Goal: Use online tool/utility: Utilize a website feature to perform a specific function

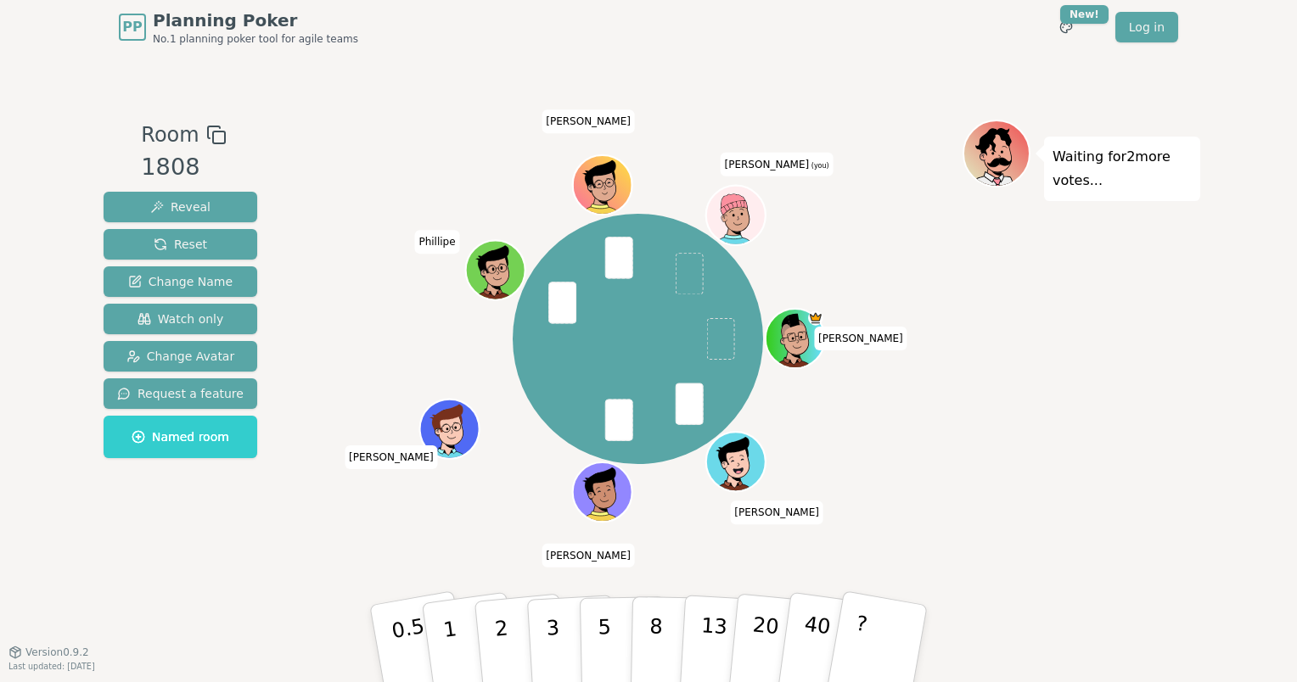
click at [1066, 300] on div "Waiting for 2 more votes..." at bounding box center [1082, 353] width 238 height 467
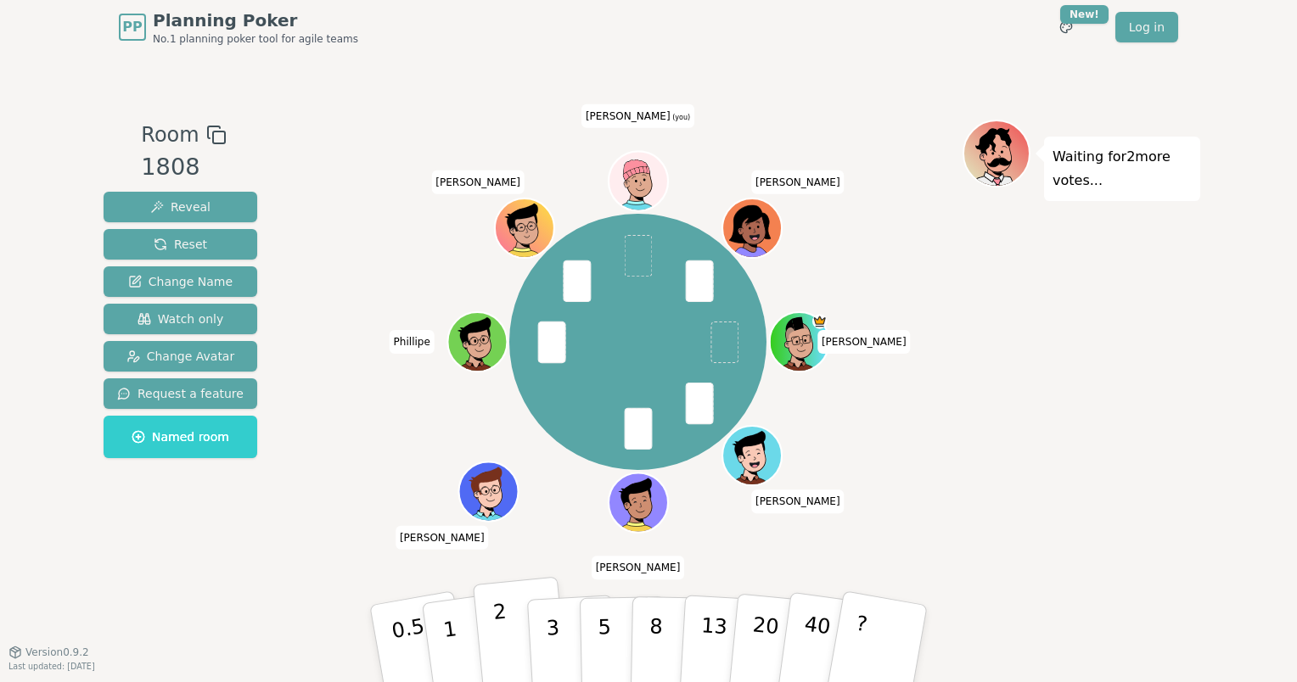
click at [505, 644] on p "2" at bounding box center [503, 646] width 22 height 93
click at [507, 616] on button "2" at bounding box center [521, 644] width 97 height 135
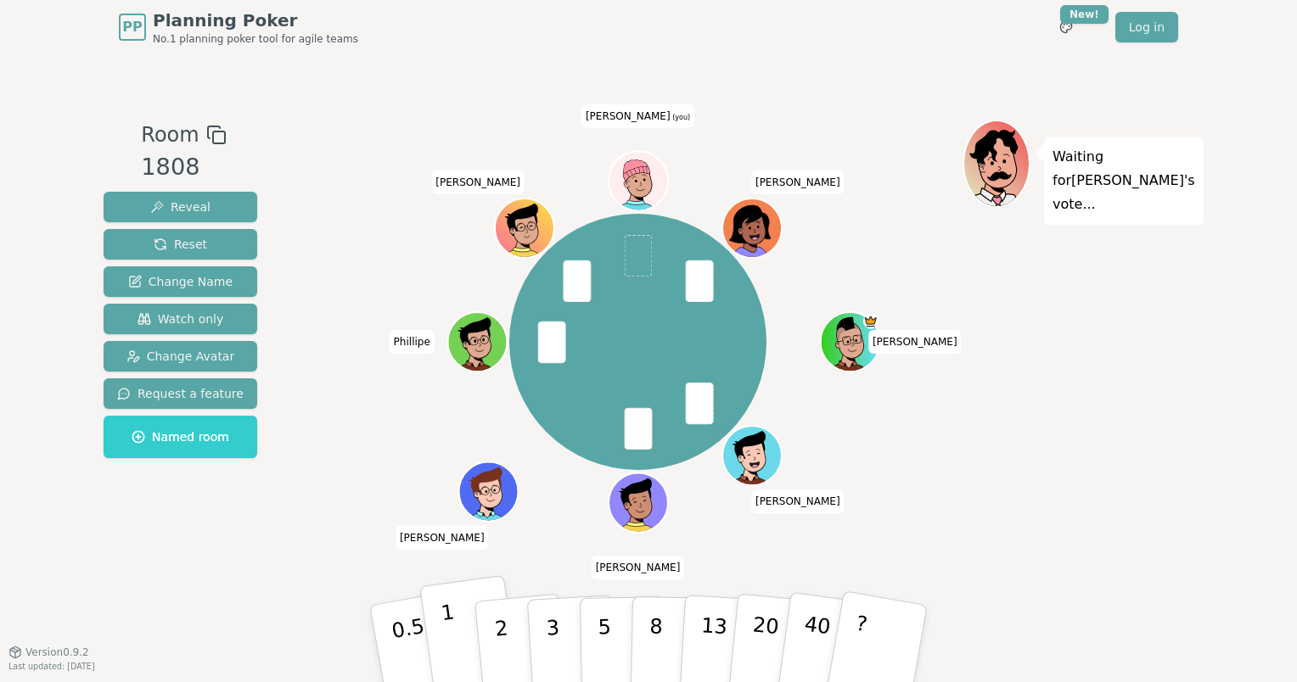
click at [462, 635] on button "1" at bounding box center [469, 645] width 101 height 138
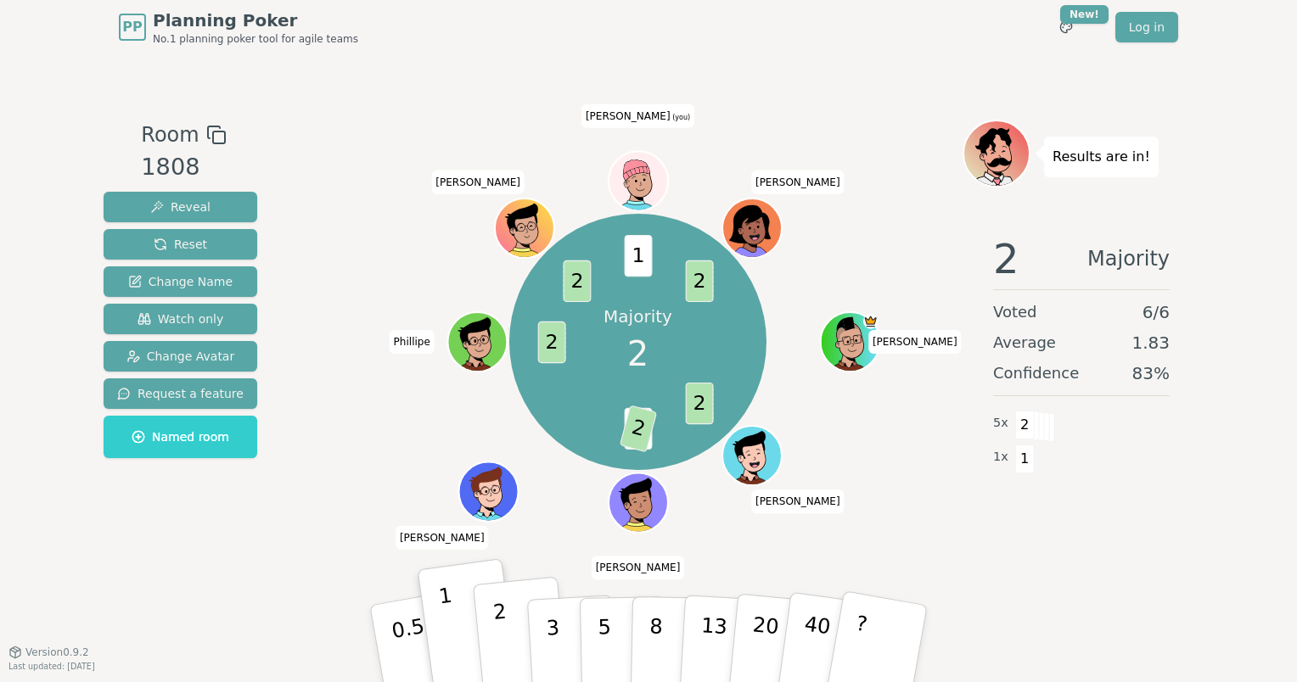
click at [508, 626] on button "2" at bounding box center [521, 644] width 97 height 135
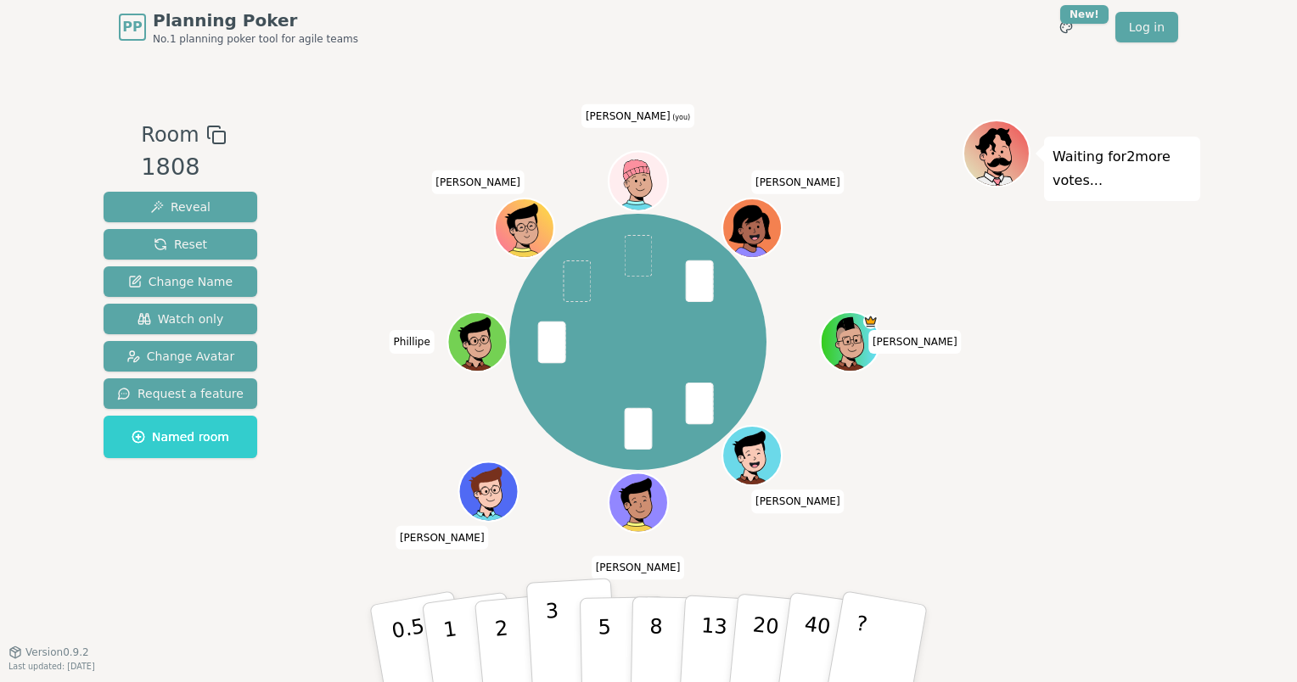
click at [555, 637] on p "3" at bounding box center [554, 645] width 19 height 93
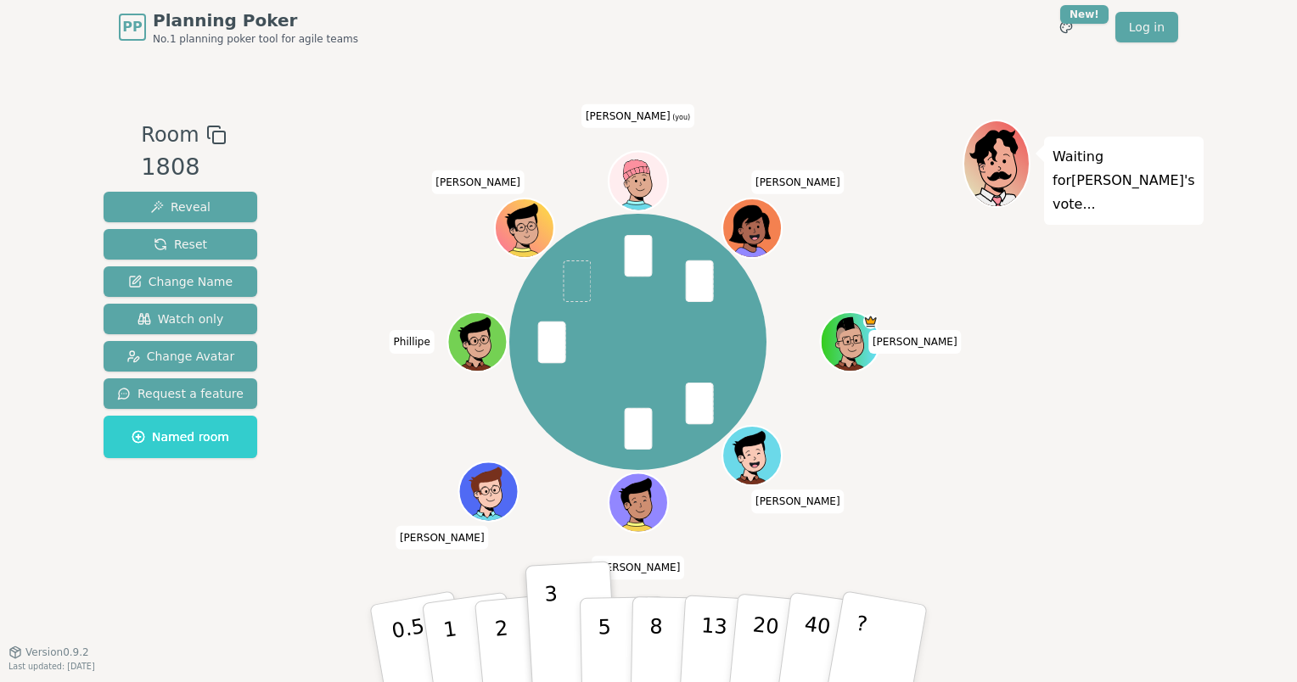
click at [1099, 385] on div "Waiting for [PERSON_NAME] 's vote..." at bounding box center [1082, 353] width 238 height 467
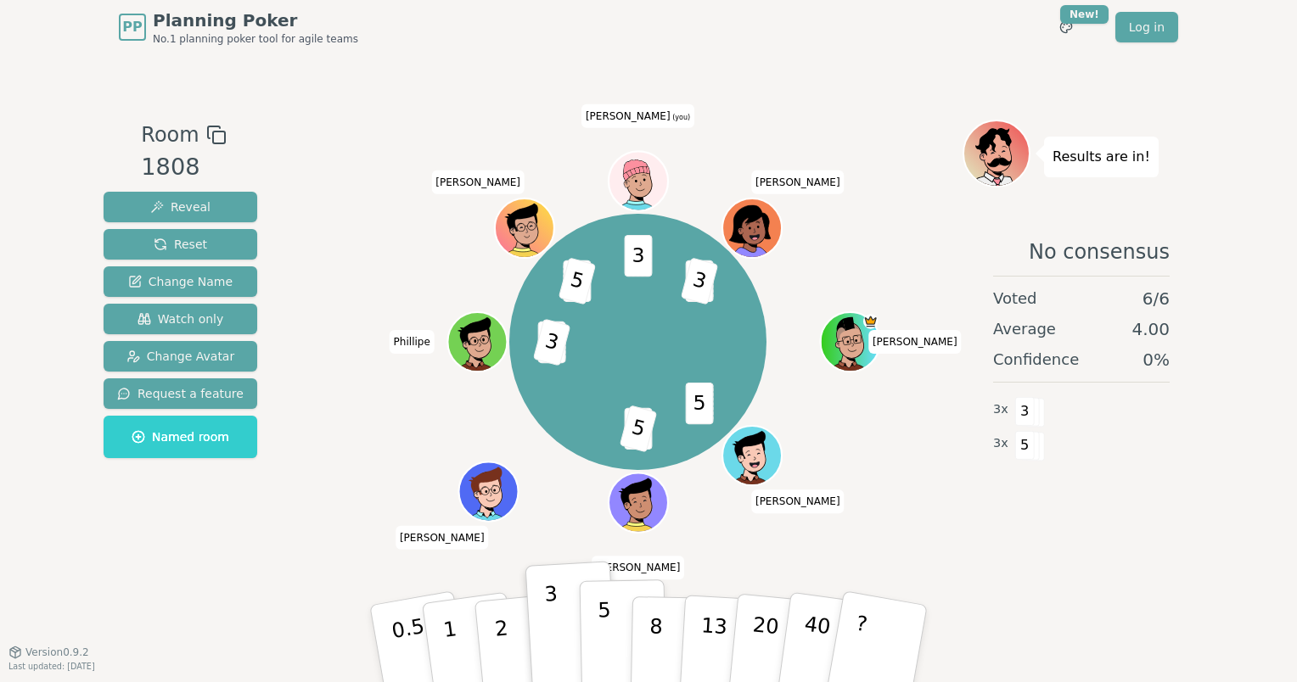
click at [612, 626] on button "5" at bounding box center [623, 644] width 87 height 129
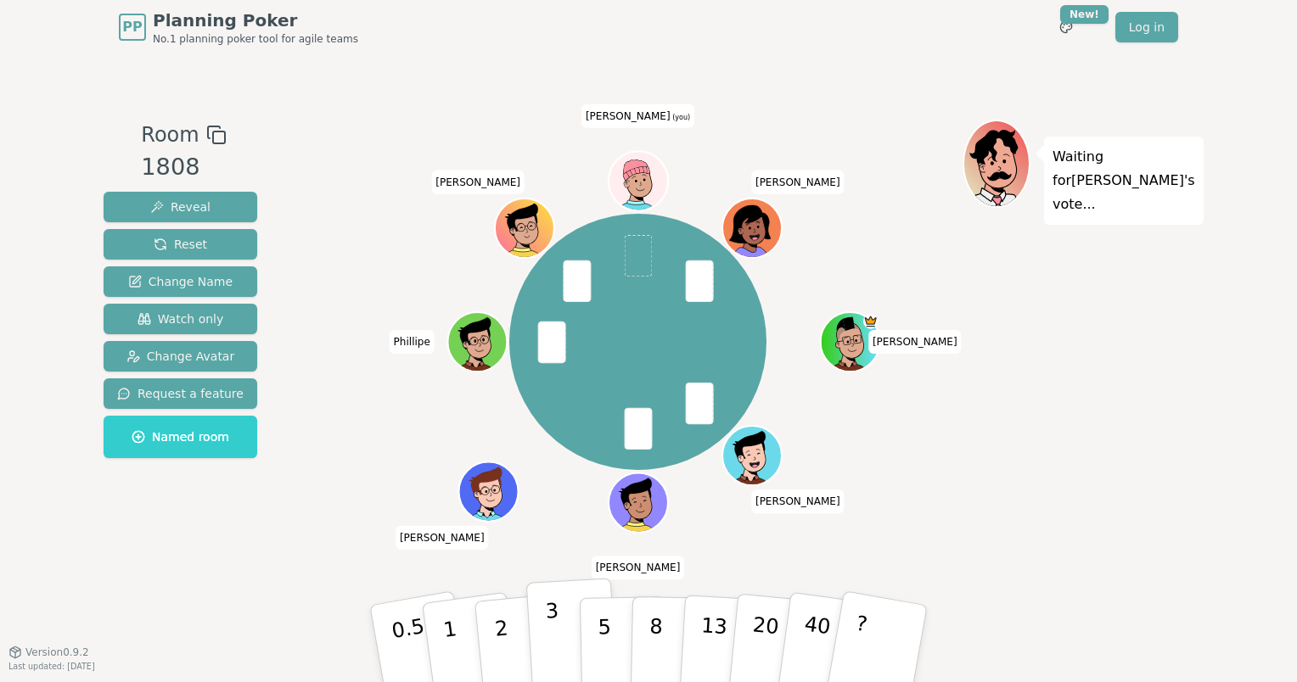
click at [558, 629] on button "3" at bounding box center [572, 644] width 93 height 132
